Goal: Find specific page/section: Find specific page/section

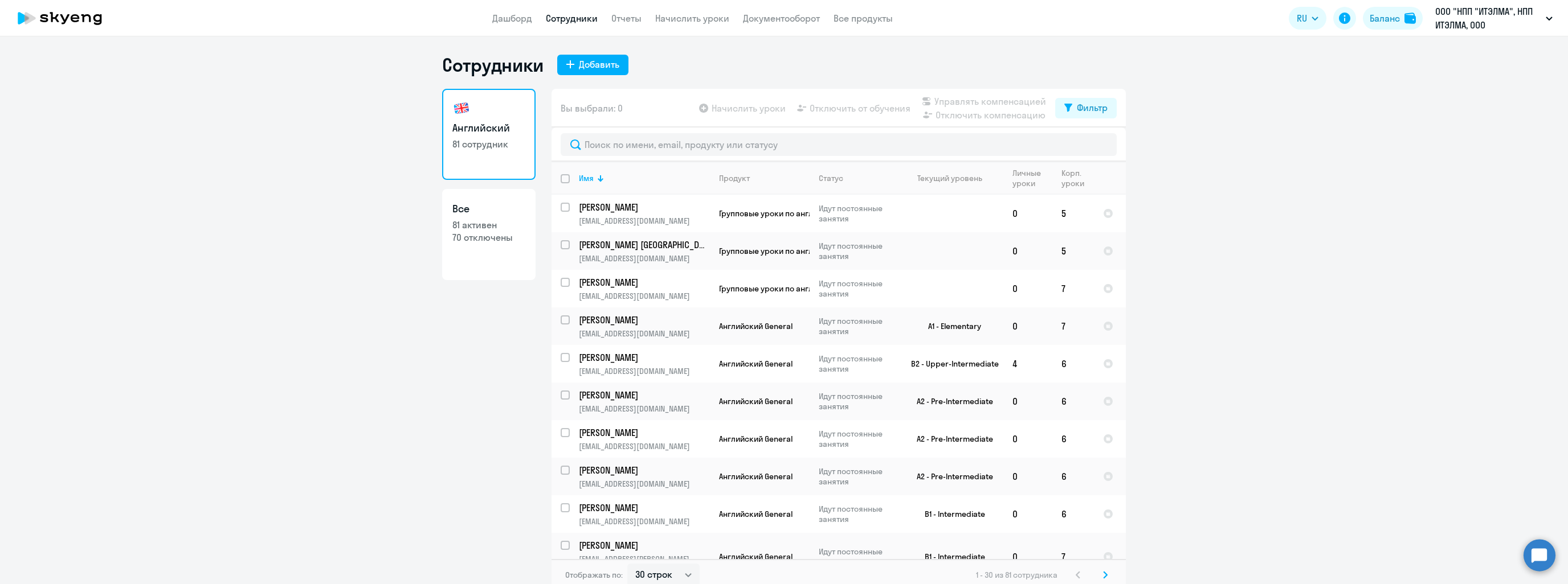
select select "30"
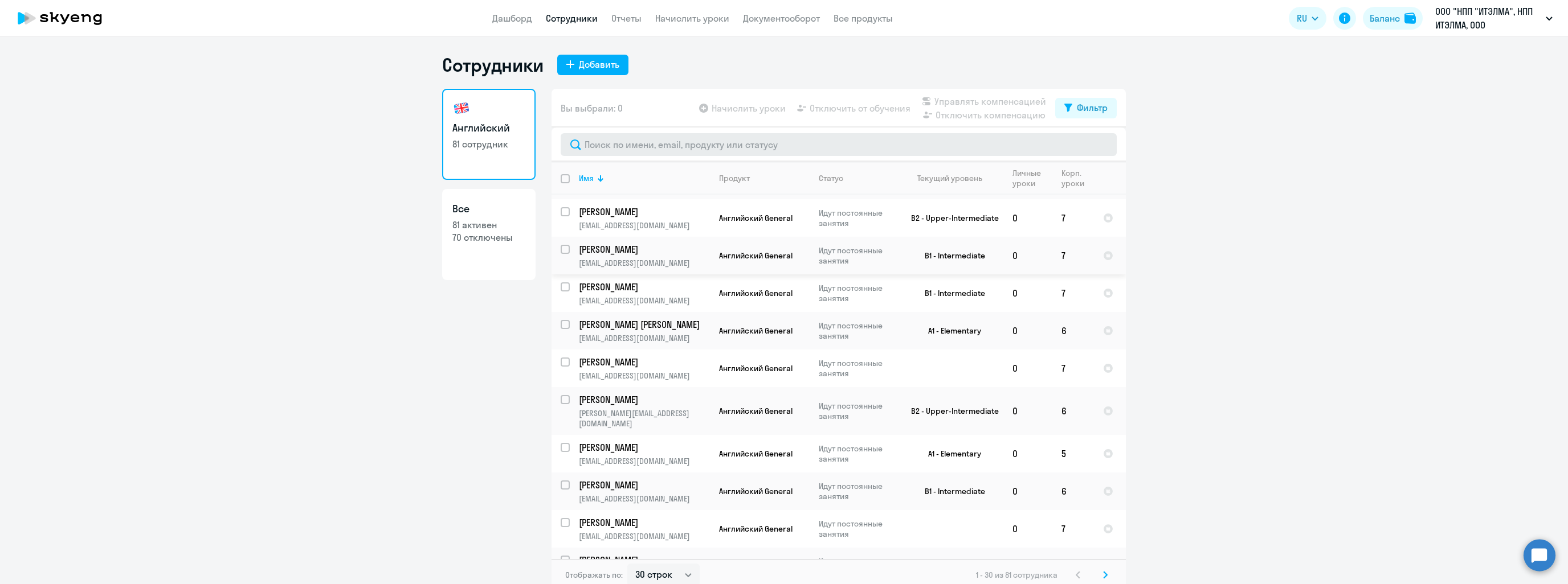
scroll to position [7, 0]
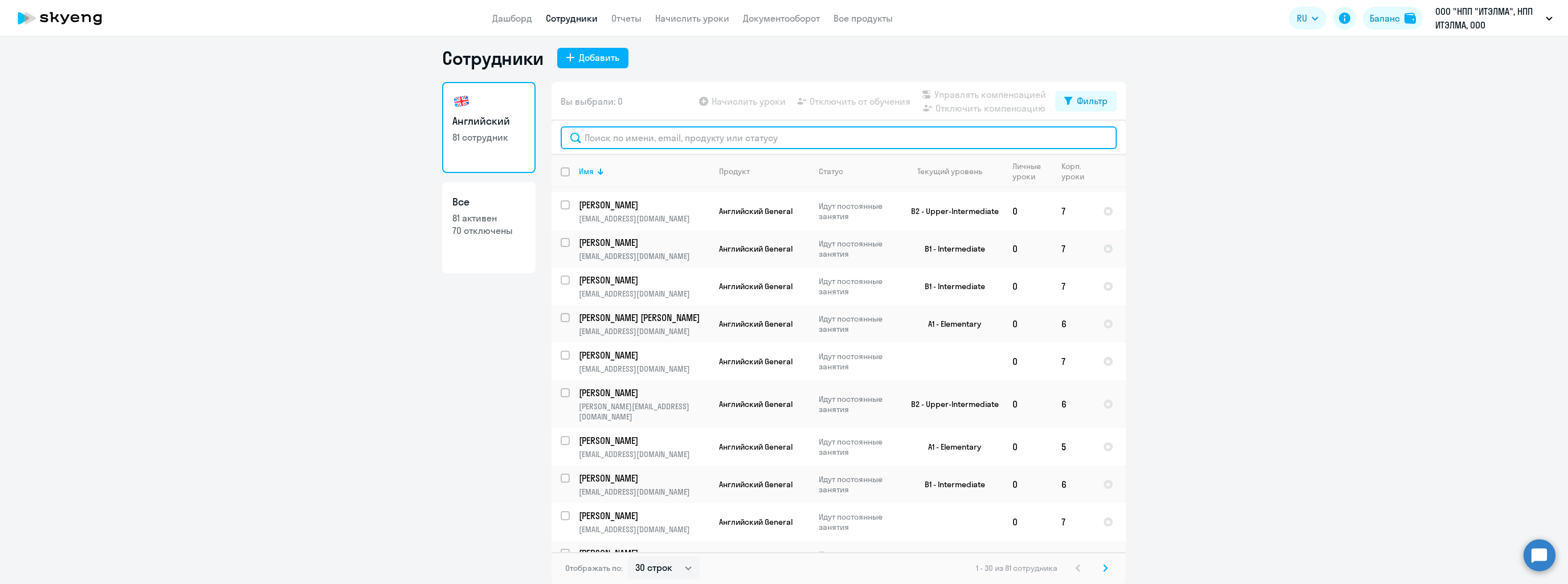
click at [682, 145] on input "text" at bounding box center [839, 137] width 556 height 23
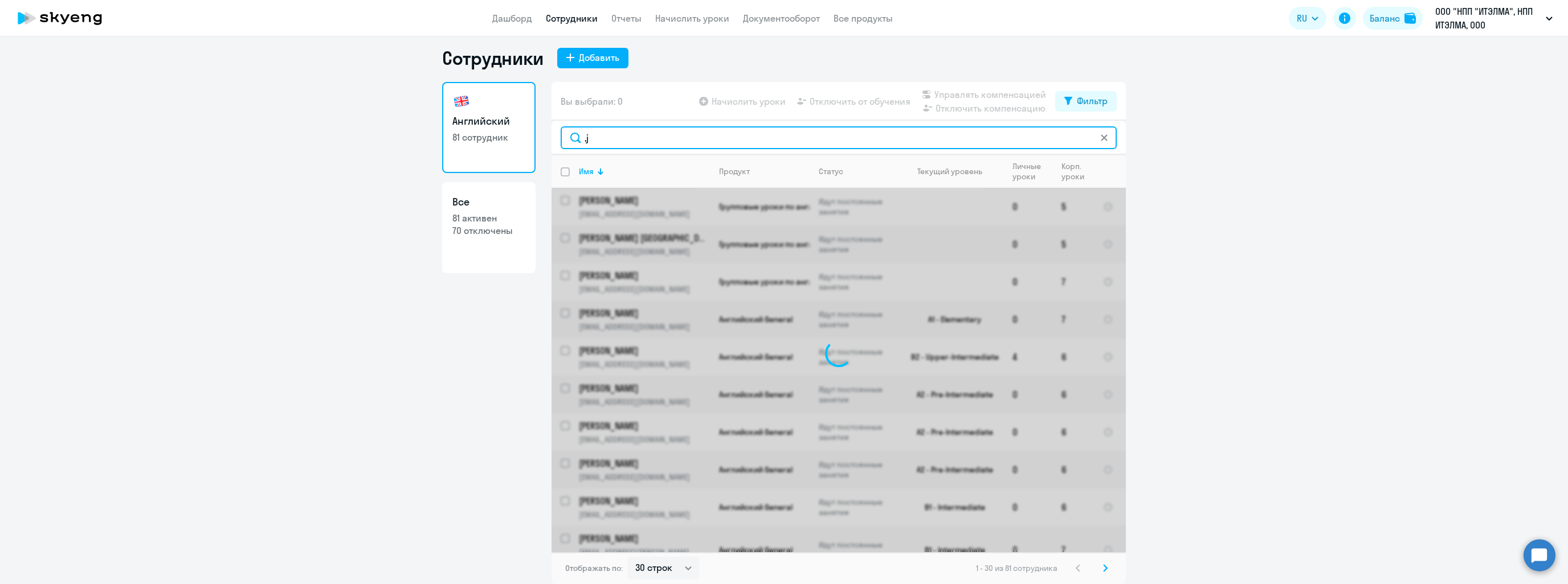
type input ","
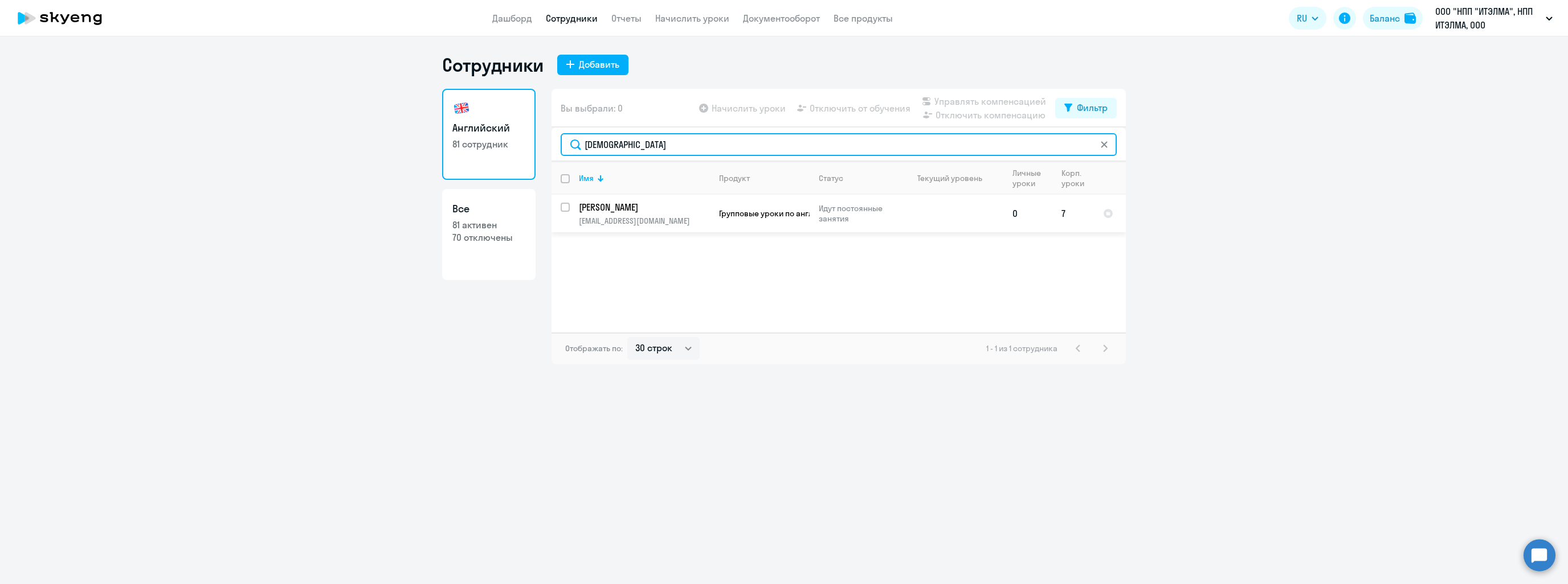
type input "[DEMOGRAPHIC_DATA]"
click at [659, 211] on p "[PERSON_NAME]" at bounding box center [642, 207] width 129 height 13
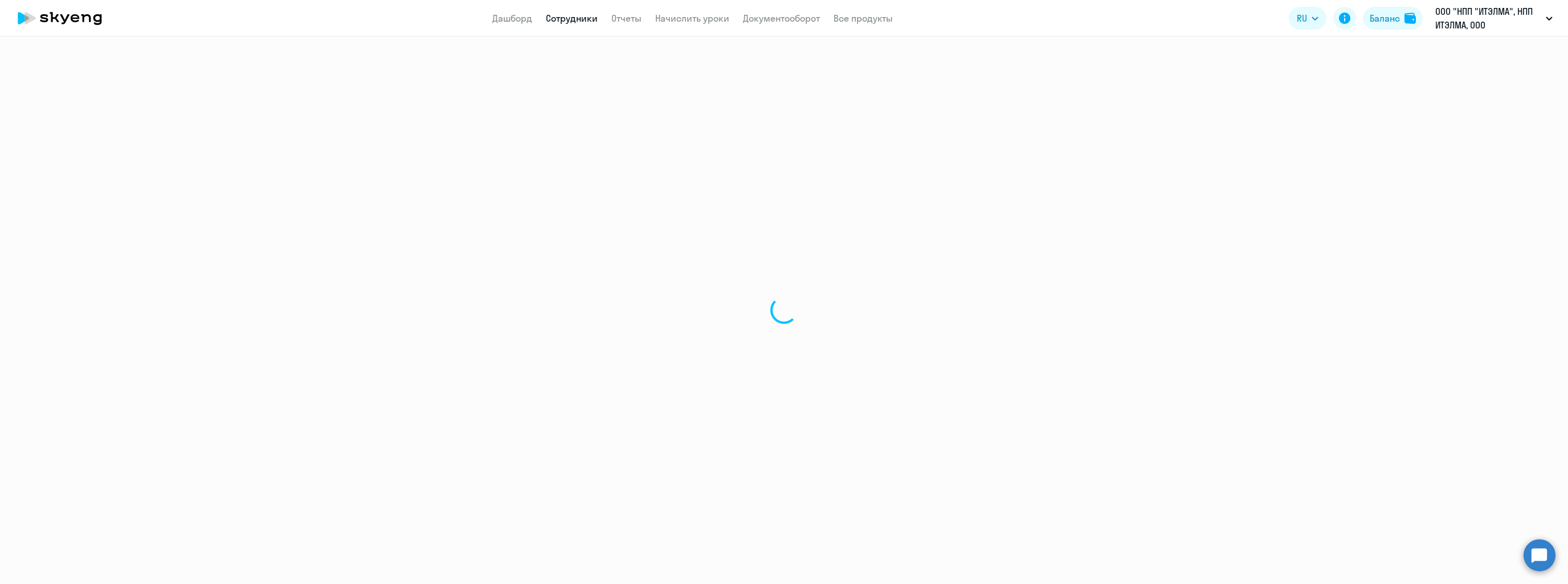
select select "english"
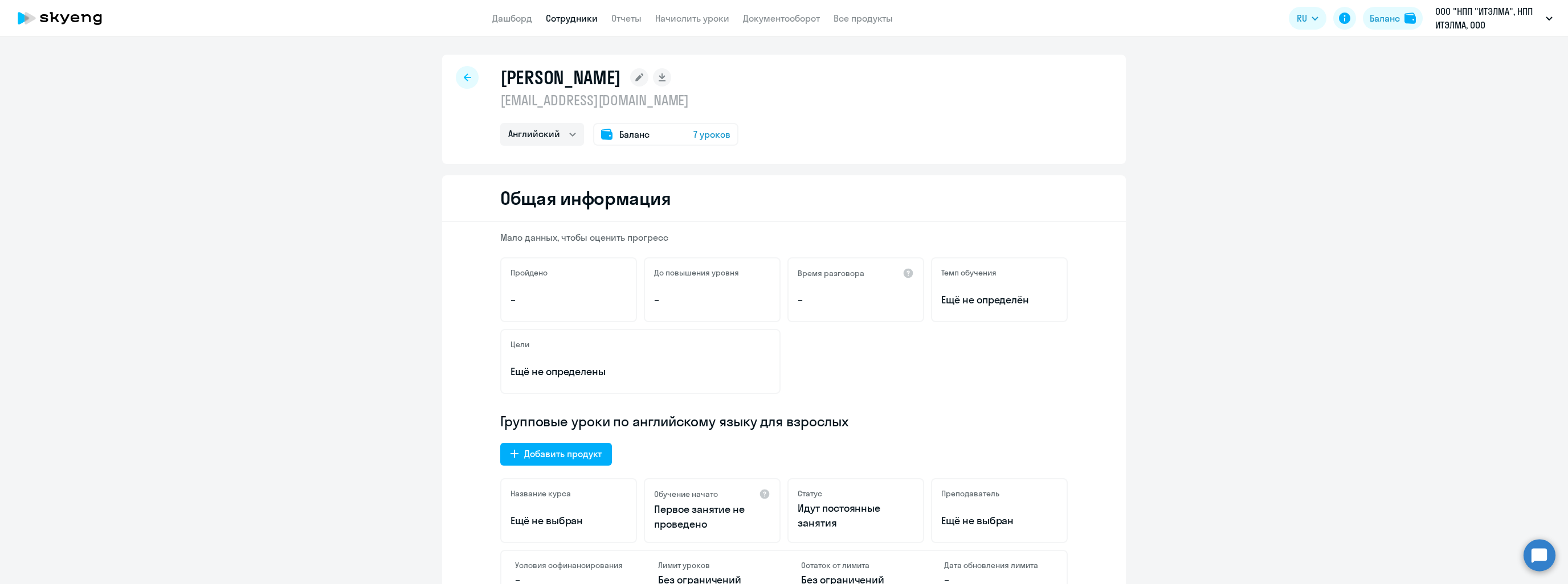
click at [473, 73] on div at bounding box center [467, 77] width 23 height 23
select select "30"
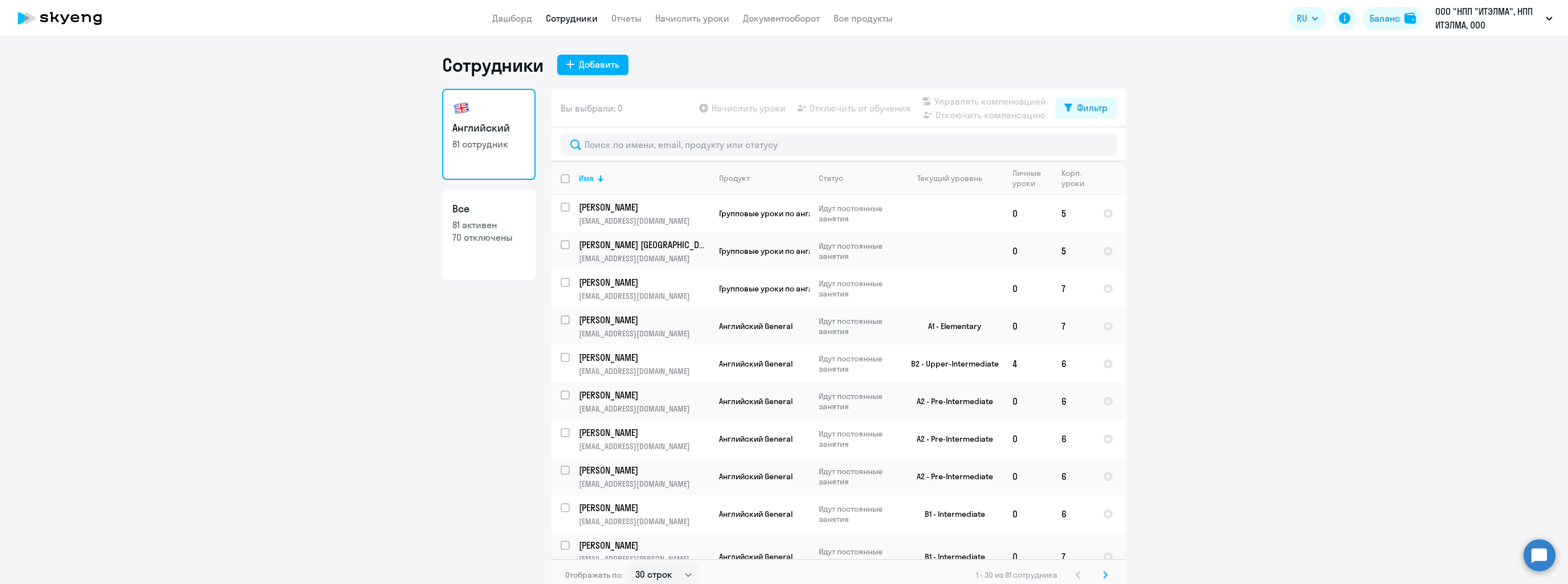
click at [225, 456] on ng-component "Сотрудники Добавить Английский 81 сотрудник Все 81 активен 70 отключены Вы выбр…" at bounding box center [784, 322] width 1568 height 537
drag, startPoint x: 225, startPoint y: 456, endPoint x: 99, endPoint y: 242, distance: 248.3
click at [89, 262] on ng-component "Сотрудники Добавить Английский 81 сотрудник Все 81 активен 70 отключены Вы выбр…" at bounding box center [784, 322] width 1568 height 537
